Goal: Information Seeking & Learning: Understand process/instructions

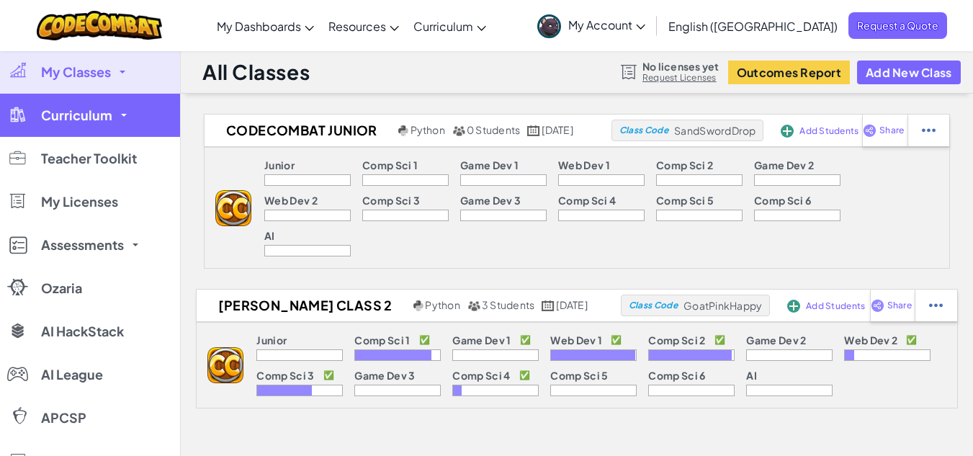
click at [122, 117] on link "Curriculum" at bounding box center [90, 115] width 180 height 43
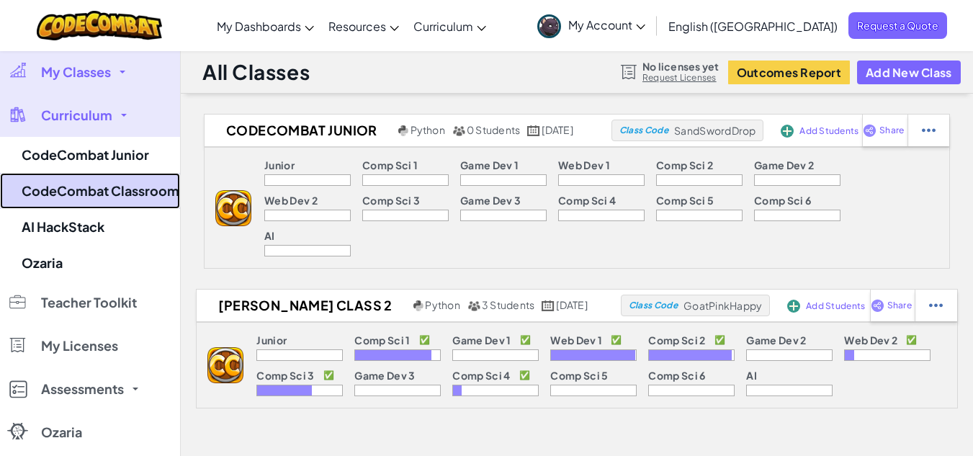
click at [133, 197] on link "CodeCombat Classroom" at bounding box center [90, 191] width 180 height 36
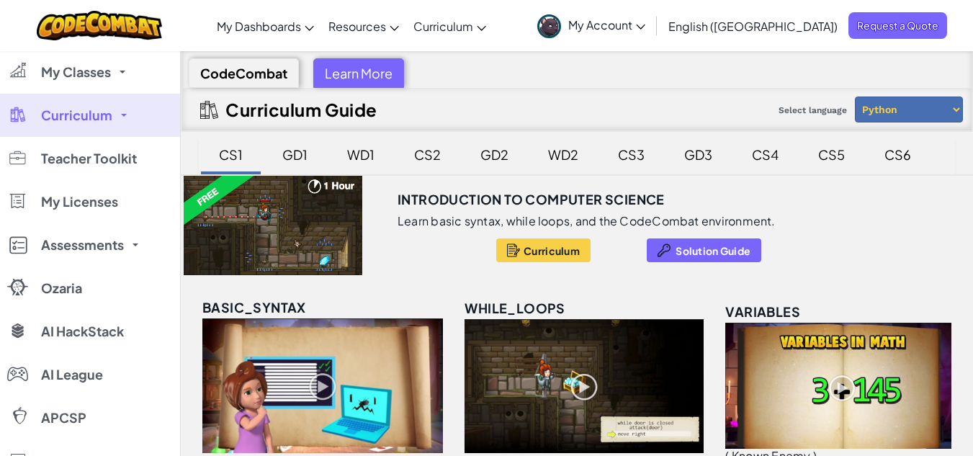
click at [566, 151] on div "WD2" at bounding box center [563, 155] width 59 height 34
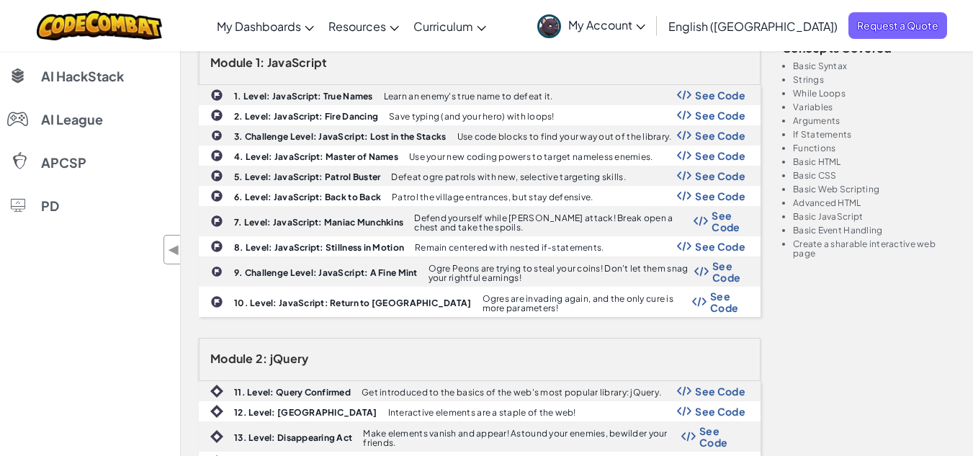
scroll to position [226, 0]
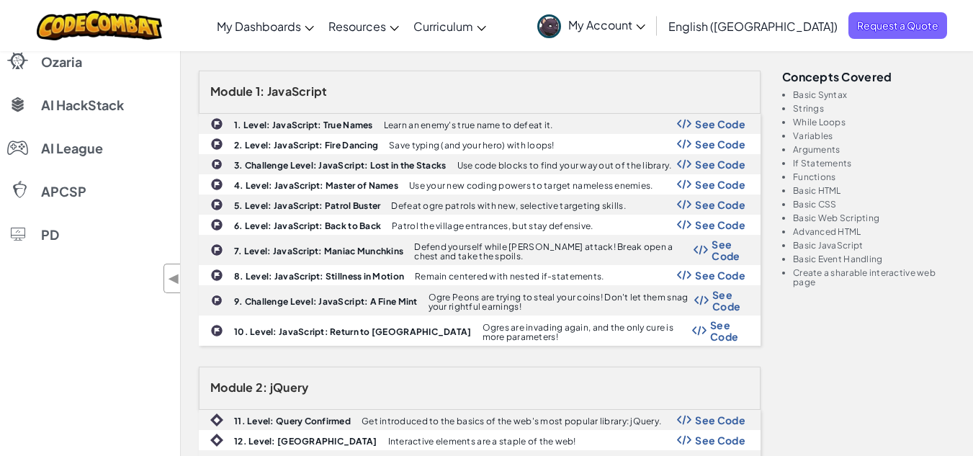
drag, startPoint x: 929, startPoint y: 212, endPoint x: 978, endPoint y: 207, distance: 49.2
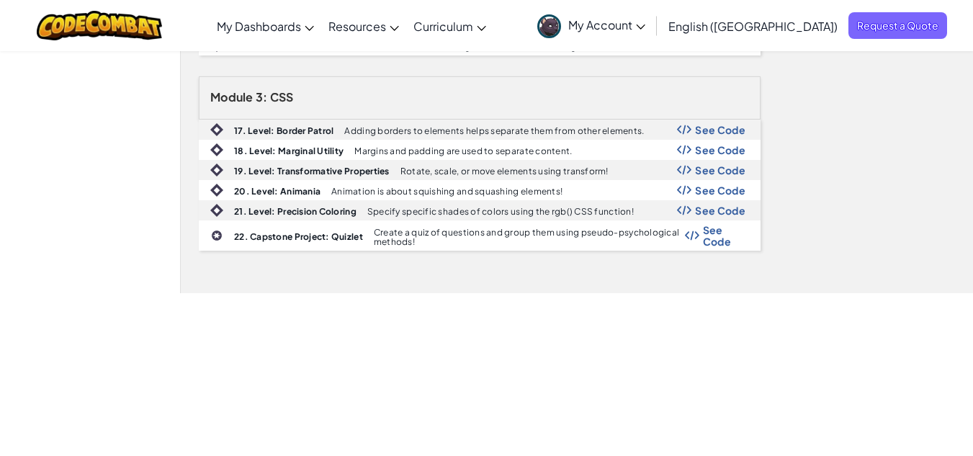
scroll to position [728, 0]
